Goal: Transaction & Acquisition: Purchase product/service

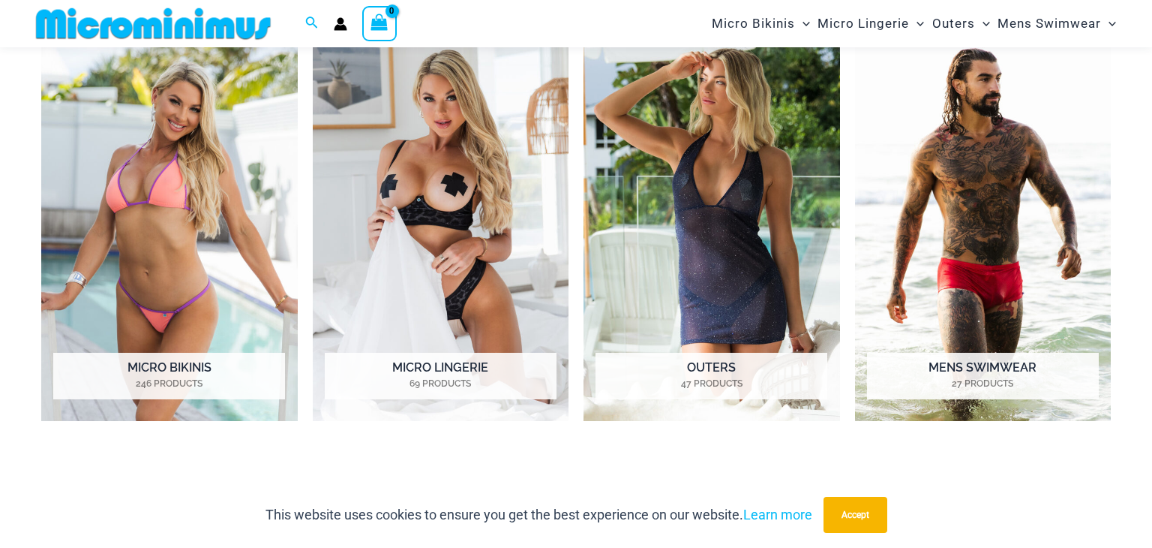
scroll to position [718, 0]
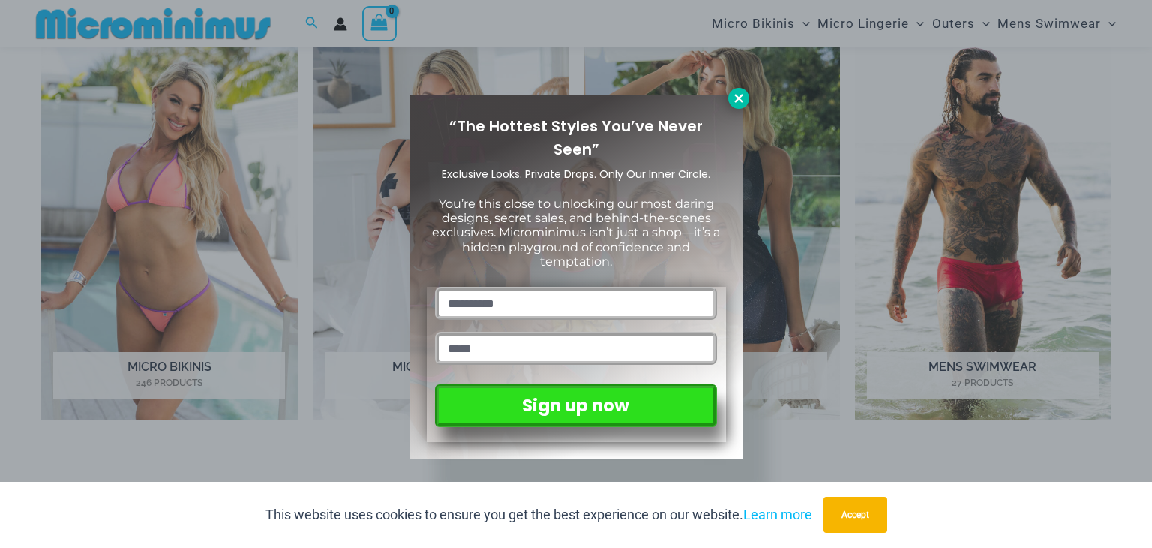
click at [734, 97] on icon at bounding box center [739, 99] width 14 height 14
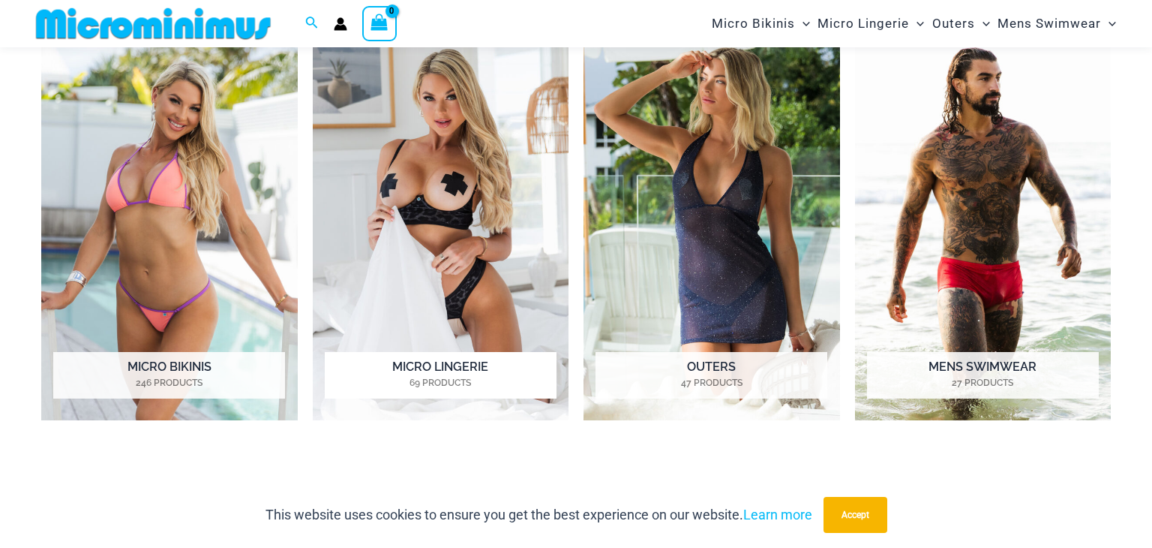
click at [520, 287] on img "Visit product category Micro Lingerie" at bounding box center [441, 222] width 257 height 395
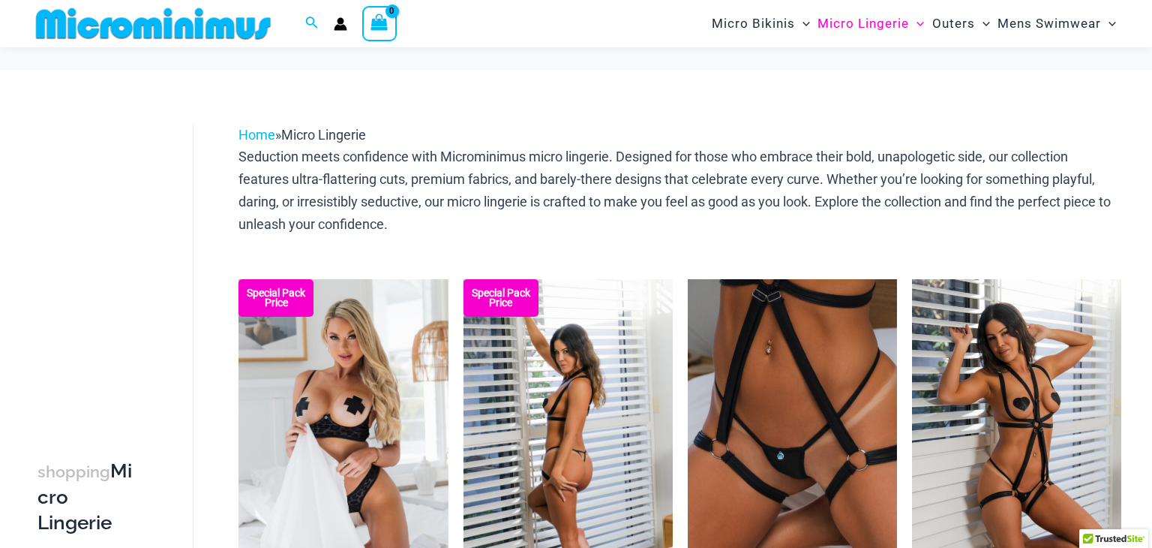
scroll to position [206, 0]
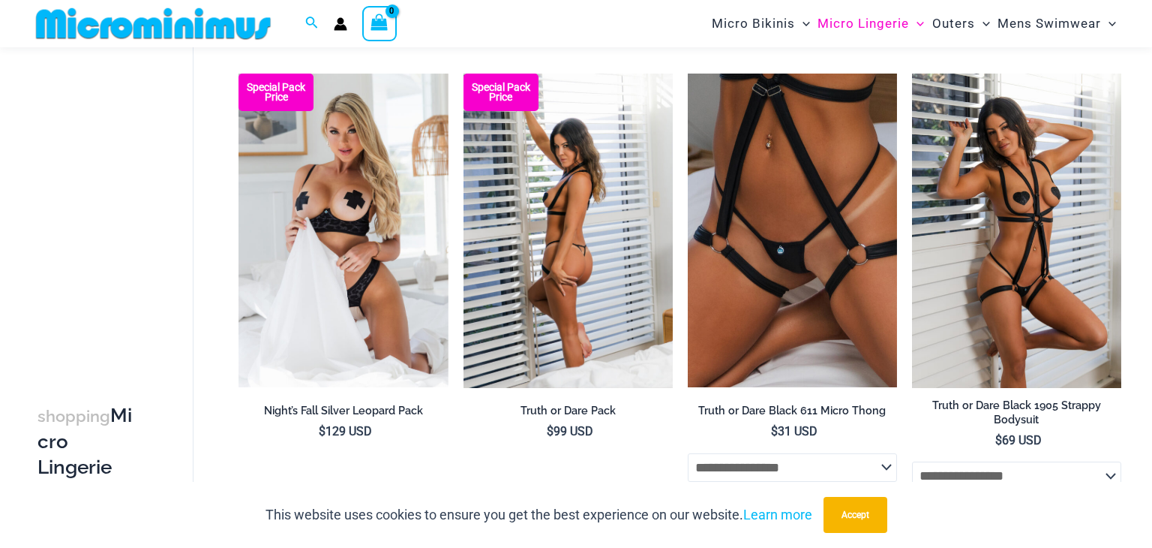
click at [536, 245] on img at bounding box center [568, 231] width 209 height 314
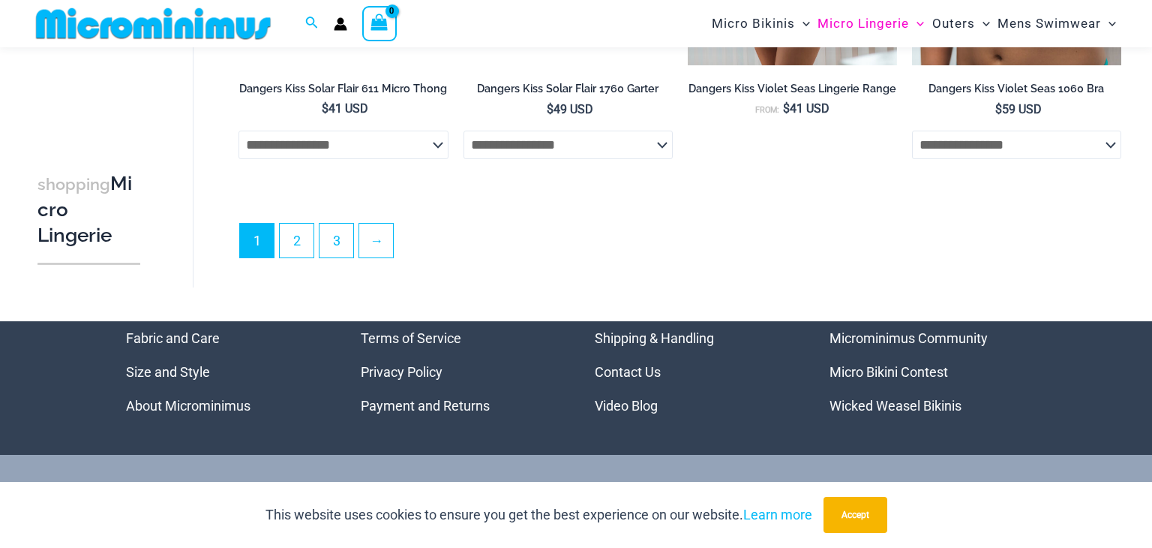
scroll to position [3762, 0]
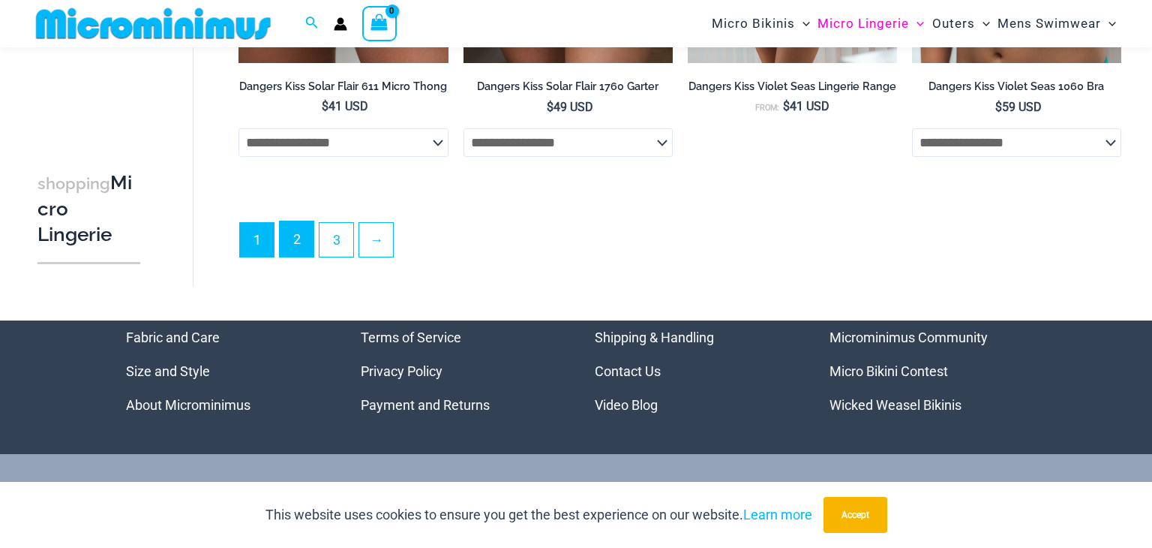
click at [299, 248] on link "2" at bounding box center [297, 238] width 34 height 35
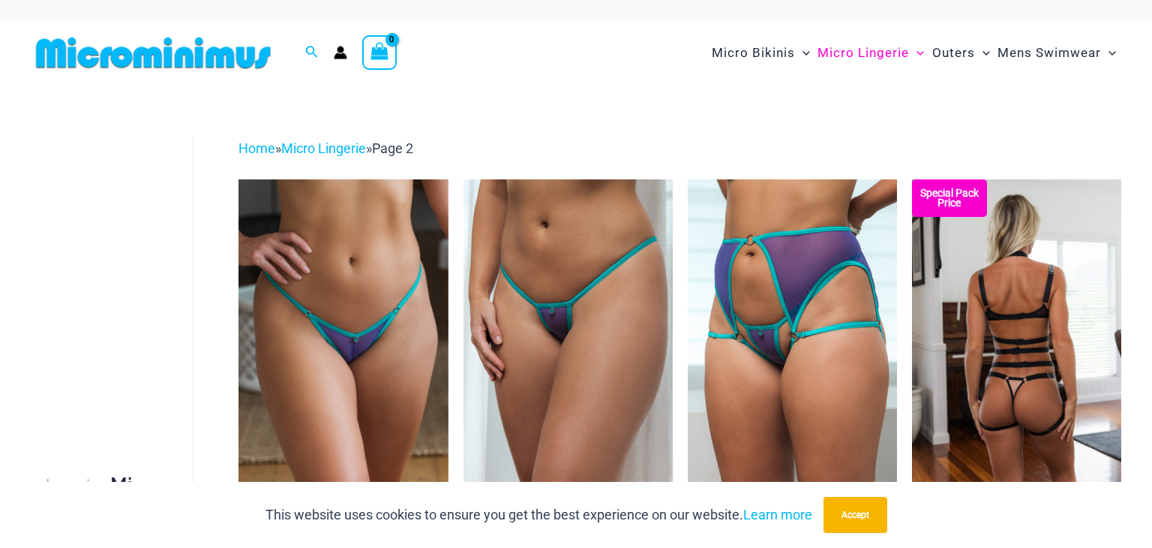
click at [980, 434] on img at bounding box center [1016, 336] width 209 height 314
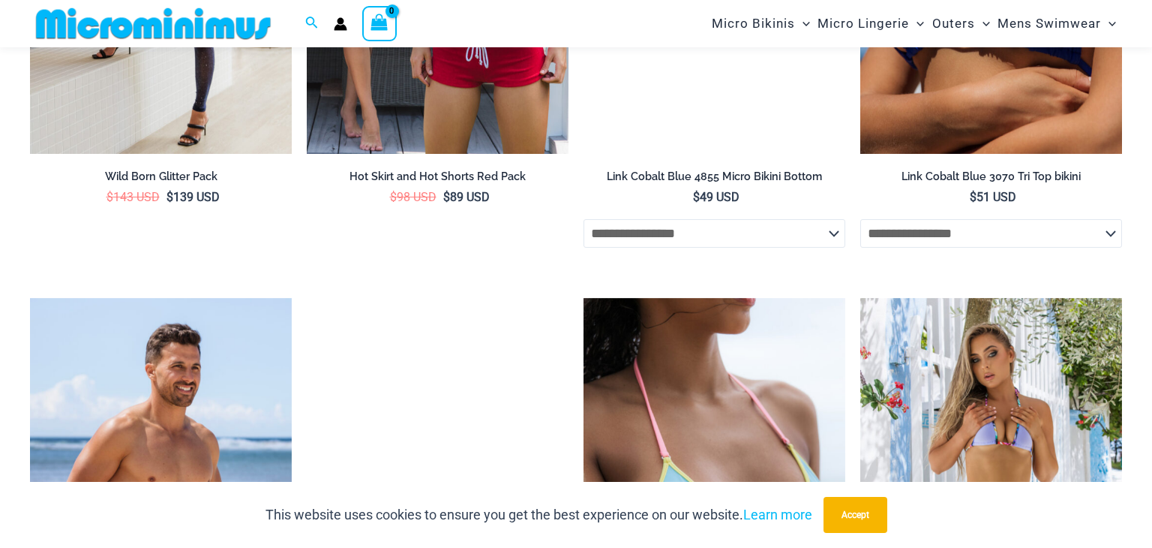
scroll to position [3720, 0]
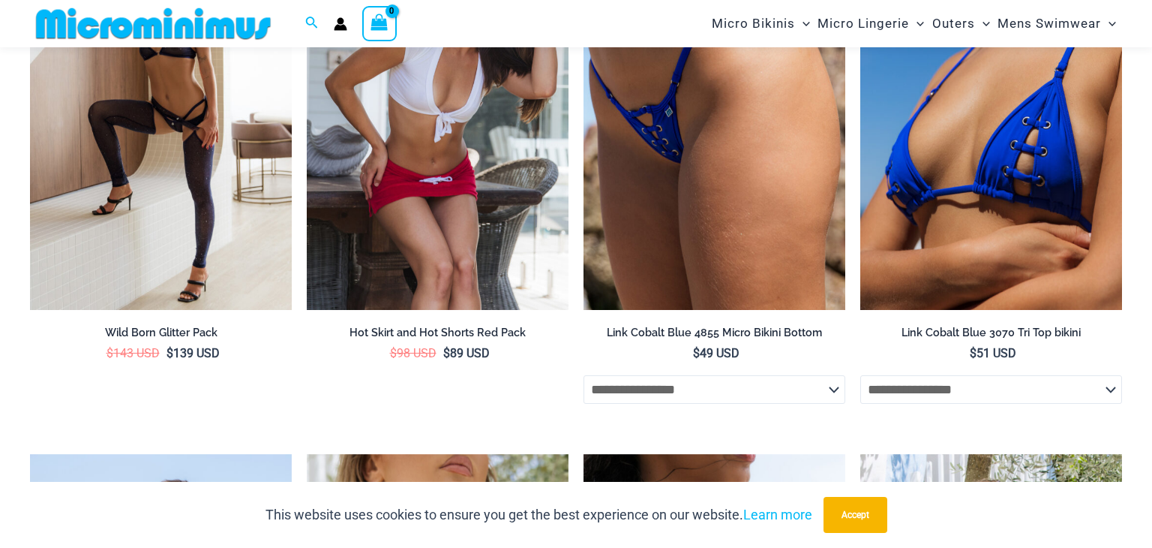
click at [487, 154] on img at bounding box center [438, 113] width 262 height 393
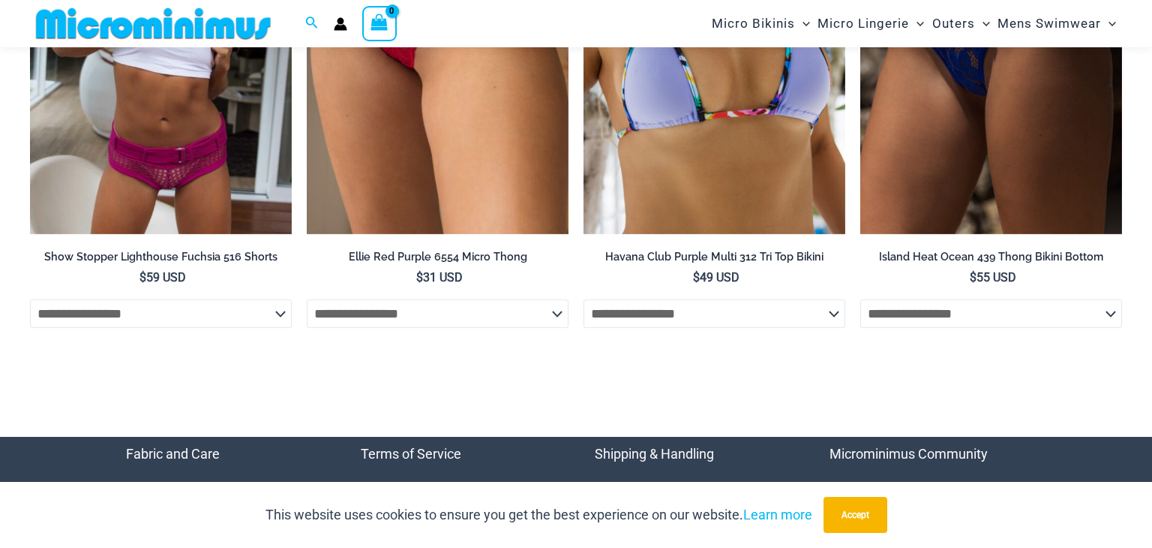
scroll to position [3868, 0]
